Goal: Task Accomplishment & Management: Complete application form

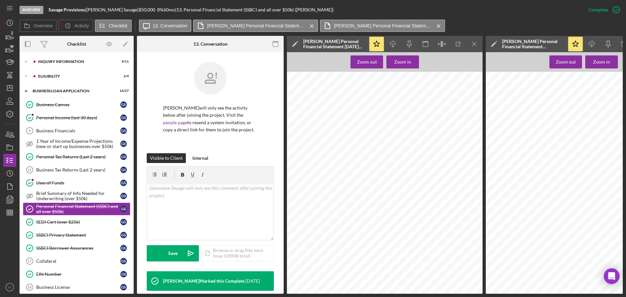
scroll to position [299, 0]
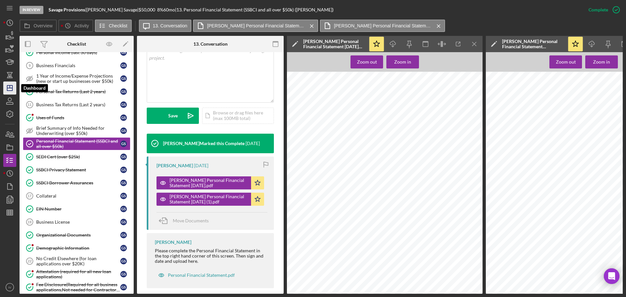
click at [8, 90] on icon "Icon/Dashboard" at bounding box center [10, 88] width 16 height 16
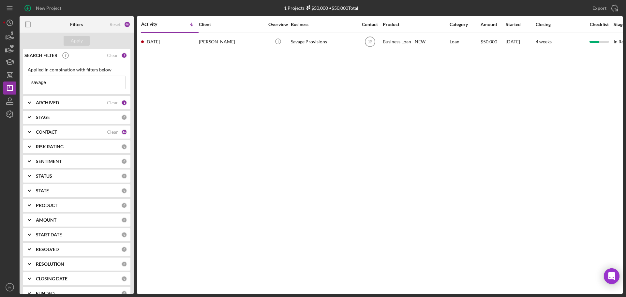
drag, startPoint x: 49, startPoint y: 82, endPoint x: 21, endPoint y: 81, distance: 28.4
click at [21, 81] on div "SEARCH FILTER Clear 1 Applied in combination with filters below savage Icon/Men…" at bounding box center [77, 171] width 114 height 245
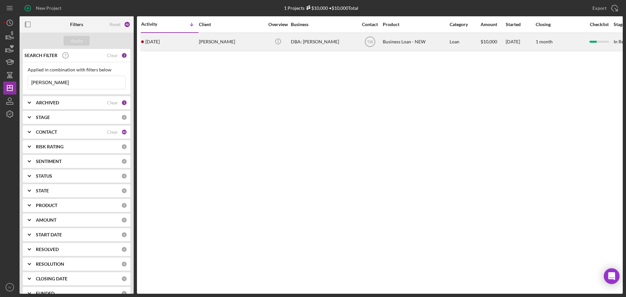
type input "[PERSON_NAME]"
click at [215, 43] on div "[PERSON_NAME]" at bounding box center [231, 41] width 65 height 17
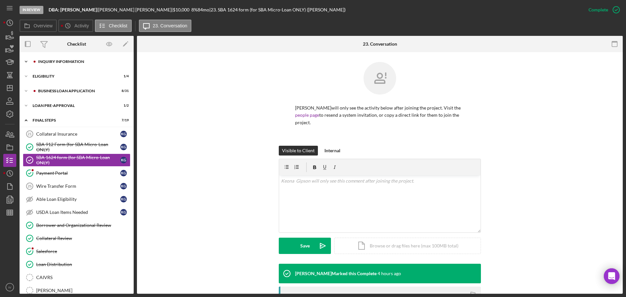
click at [47, 61] on div "INQUIRY INFORMATION" at bounding box center [81, 62] width 87 height 4
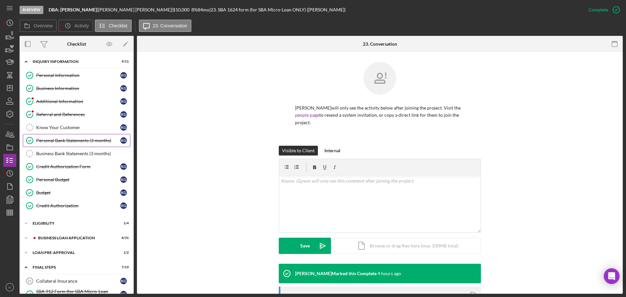
click at [70, 140] on div "Personal Bank Statements (3 months)" at bounding box center [78, 140] width 84 height 5
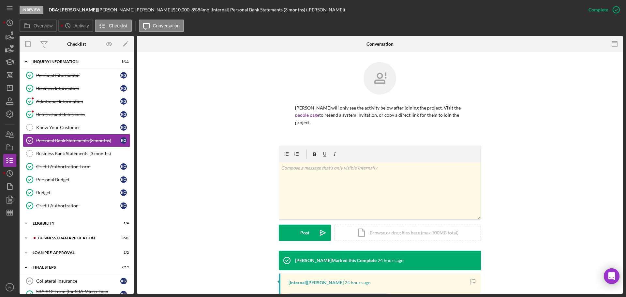
scroll to position [121, 0]
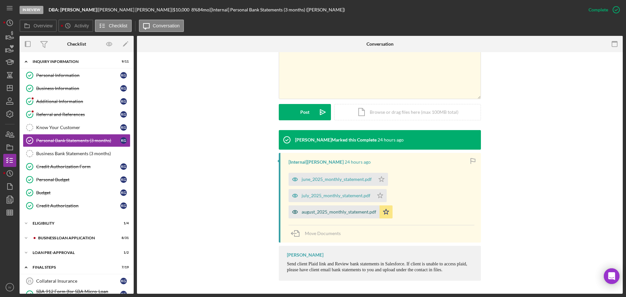
click at [320, 210] on div "august_2025_monthly_statement.pdf" at bounding box center [338, 211] width 75 height 5
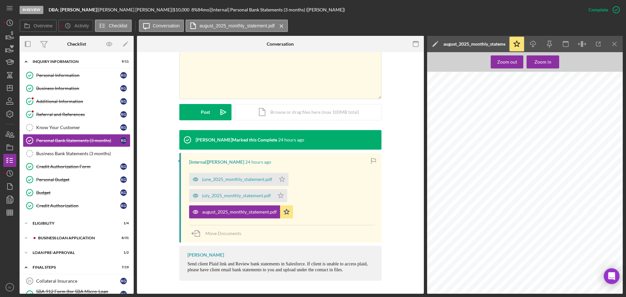
scroll to position [163, 0]
click at [52, 223] on div "ELIGIBILITY" at bounding box center [79, 223] width 93 height 4
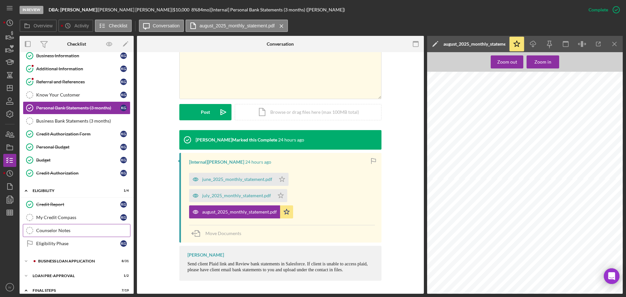
scroll to position [65, 0]
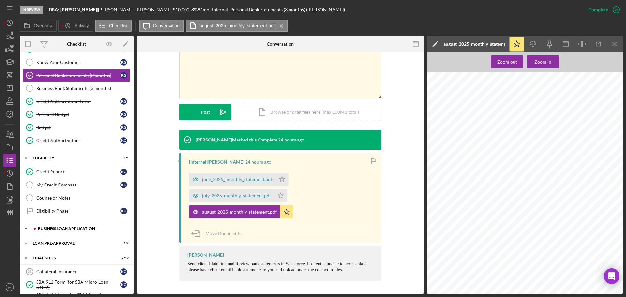
click at [59, 227] on div "BUSINESS LOAN APPLICATION" at bounding box center [81, 228] width 87 height 4
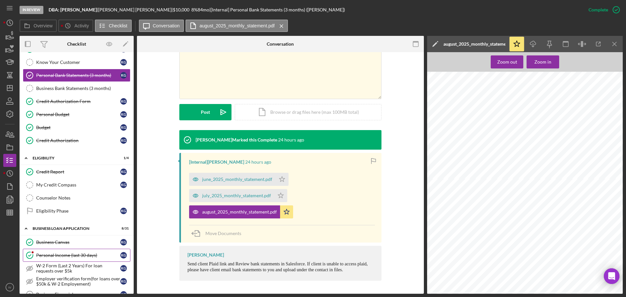
scroll to position [98, 0]
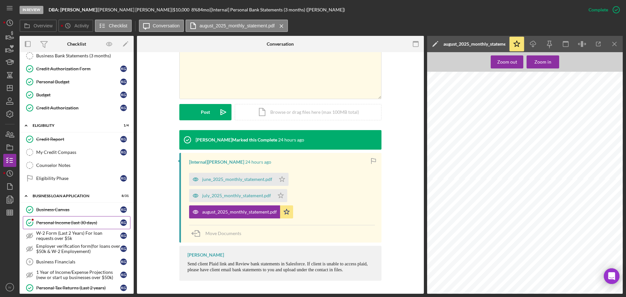
click at [65, 222] on div "Personal Income (last 30 days)" at bounding box center [78, 222] width 84 height 5
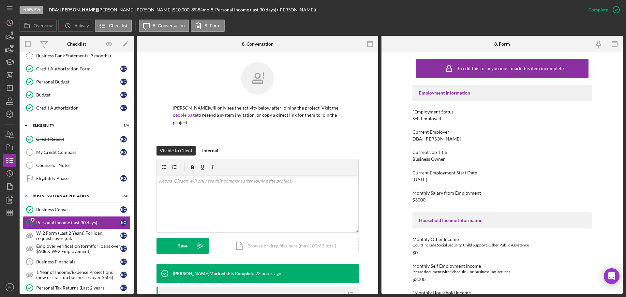
scroll to position [98, 0]
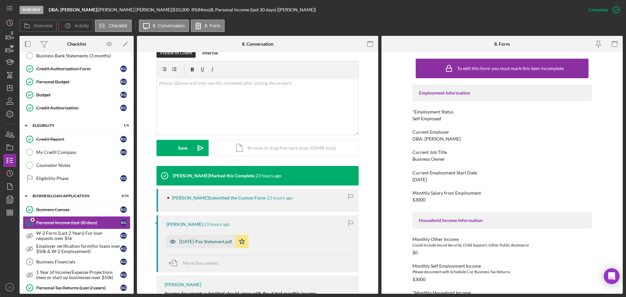
click at [205, 240] on div "[DATE]-Pay Statement.pdf" at bounding box center [205, 241] width 53 height 5
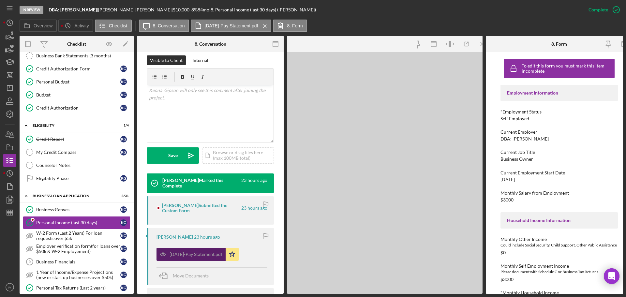
scroll to position [105, 0]
